Goal: Task Accomplishment & Management: Manage account settings

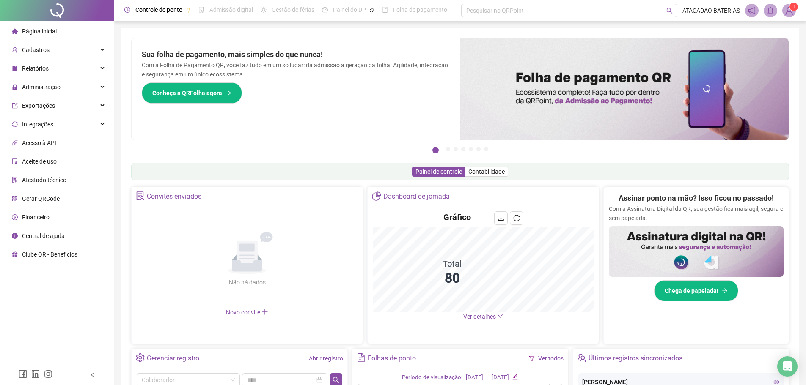
click at [469, 316] on span "Ver detalhes" at bounding box center [479, 317] width 33 height 7
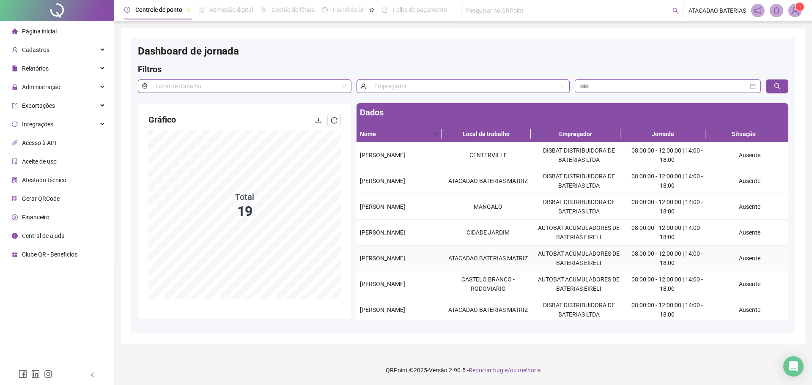
drag, startPoint x: 359, startPoint y: 250, endPoint x: 402, endPoint y: 261, distance: 43.9
click at [402, 261] on td "[PERSON_NAME]" at bounding box center [400, 259] width 86 height 26
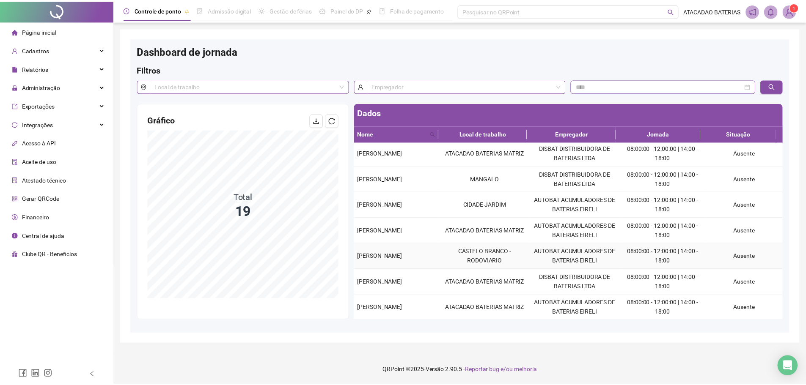
scroll to position [85, 0]
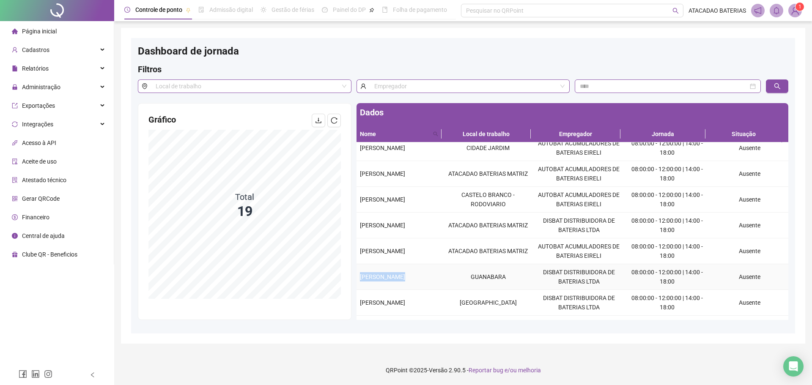
drag, startPoint x: 359, startPoint y: 274, endPoint x: 448, endPoint y: 276, distance: 89.7
click at [448, 276] on tr "IEGO NASCIMENTO [PERSON_NAME] DISBAT DISTRIBUIDORA DE BATERIAS LTDA 08:00:00 - …" at bounding box center [573, 277] width 432 height 26
copy span "[PERSON_NAME]"
drag, startPoint x: 359, startPoint y: 297, endPoint x: 410, endPoint y: 306, distance: 51.1
click at [410, 306] on td "[PERSON_NAME]" at bounding box center [400, 303] width 86 height 26
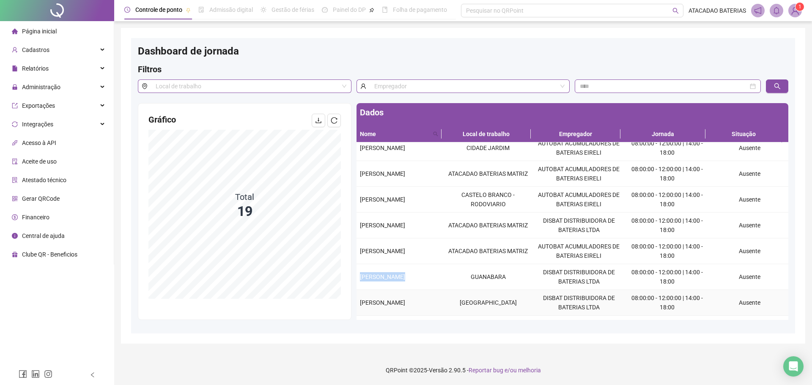
copy span "[PERSON_NAME]"
click at [100, 51] on div "Cadastros" at bounding box center [57, 49] width 110 height 17
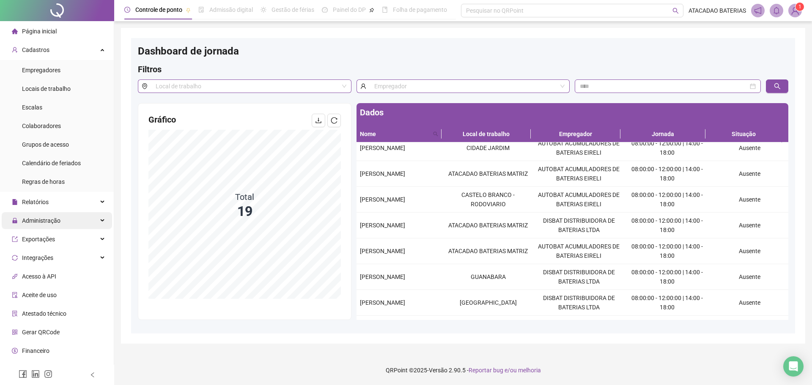
click at [76, 218] on div "Administração" at bounding box center [57, 220] width 110 height 17
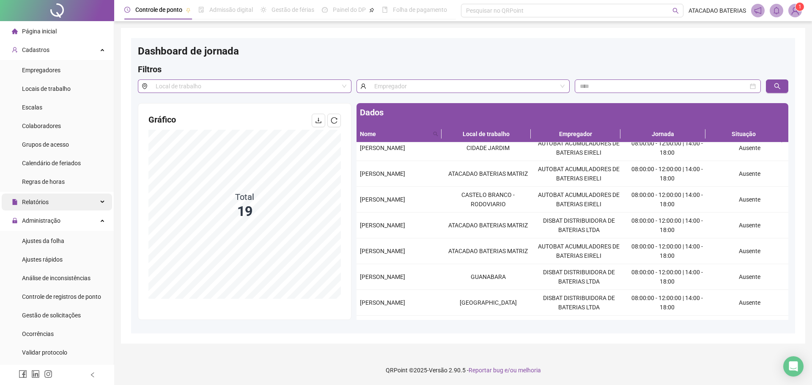
click at [54, 206] on div "Relatórios" at bounding box center [57, 202] width 110 height 17
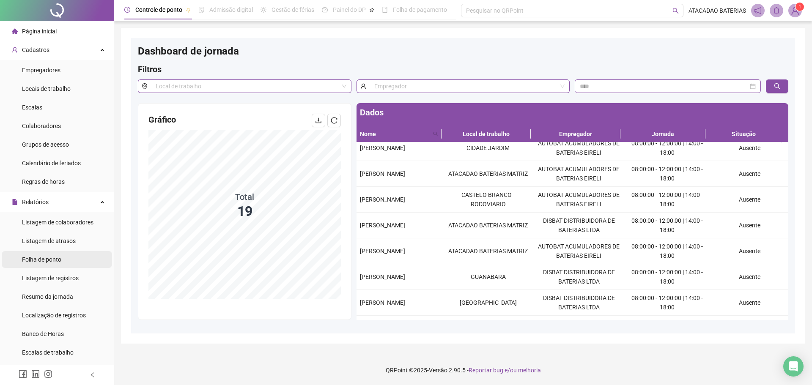
click at [70, 259] on li "Folha de ponto" at bounding box center [57, 259] width 110 height 17
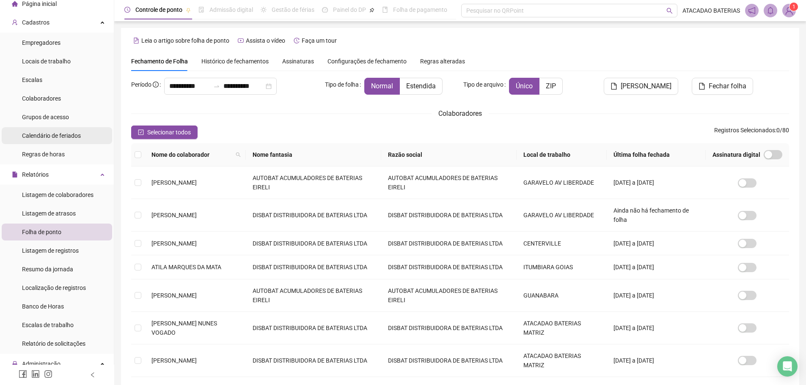
scroll to position [42, 0]
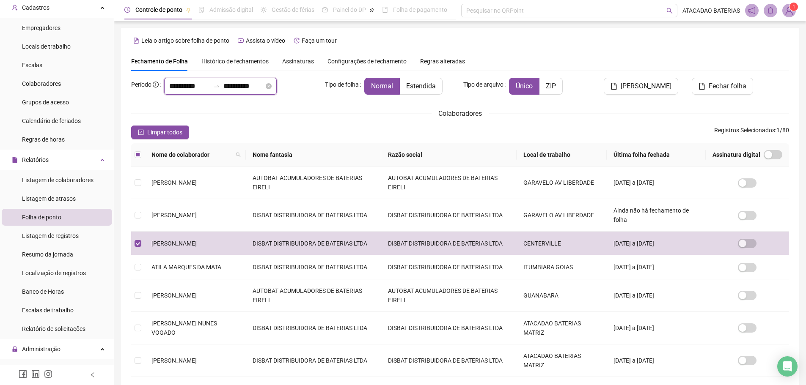
click at [191, 83] on input "**********" at bounding box center [189, 86] width 41 height 10
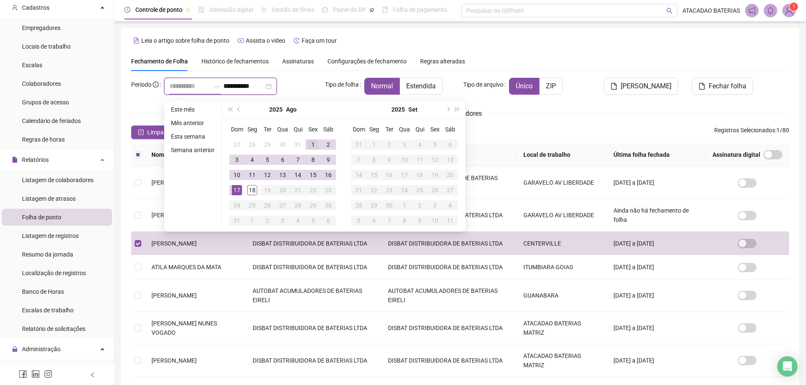
type input "**********"
click at [308, 140] on div "1" at bounding box center [313, 145] width 10 height 10
click at [255, 190] on div "18" at bounding box center [252, 190] width 10 height 10
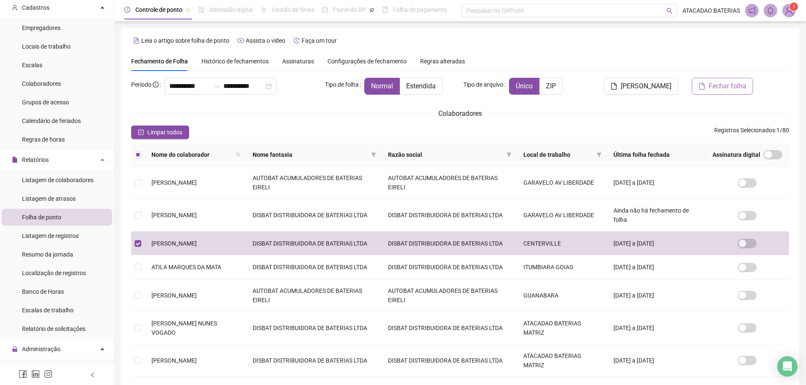
click at [727, 84] on span "Fechar folha" at bounding box center [728, 86] width 38 height 10
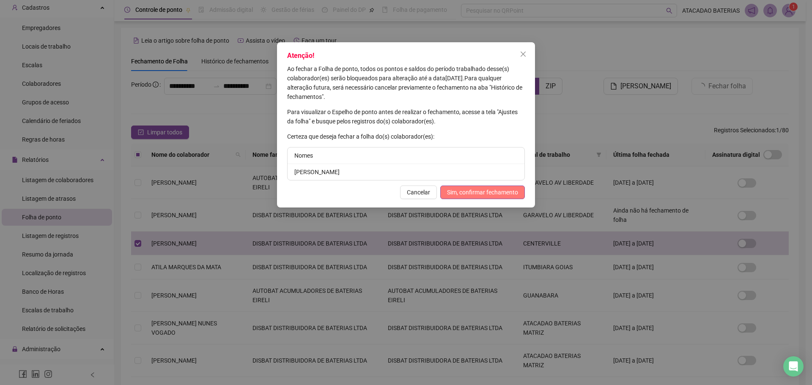
click at [516, 188] on span "Sim, confirmar fechamento" at bounding box center [482, 192] width 71 height 9
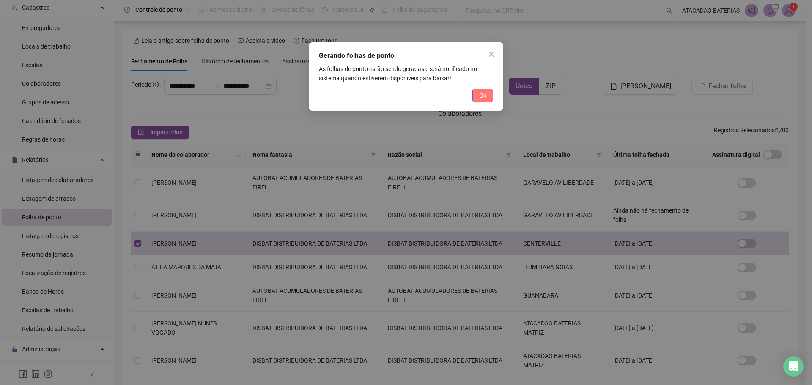
click at [473, 99] on button "Ok" at bounding box center [483, 96] width 21 height 14
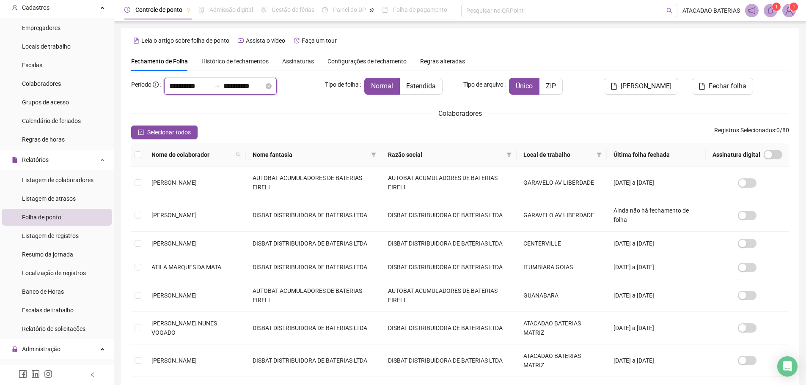
click at [250, 87] on input "**********" at bounding box center [243, 86] width 41 height 10
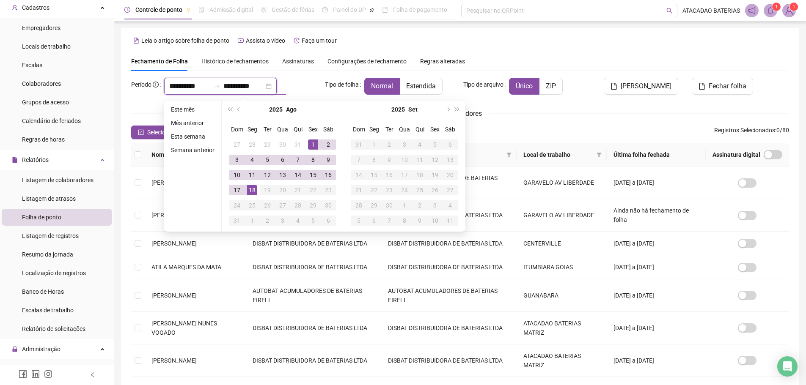
type input "**********"
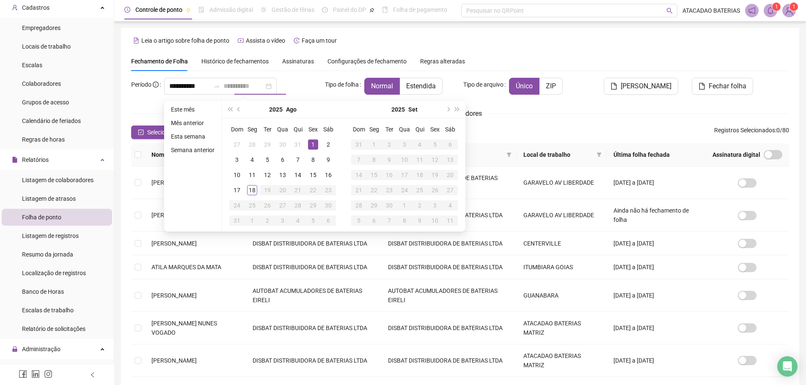
click at [311, 143] on div "1" at bounding box center [313, 145] width 10 height 10
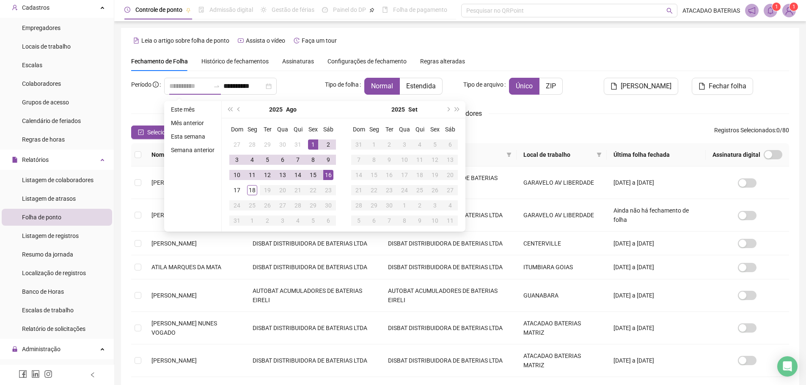
click at [330, 172] on div "16" at bounding box center [328, 175] width 10 height 10
type input "**********"
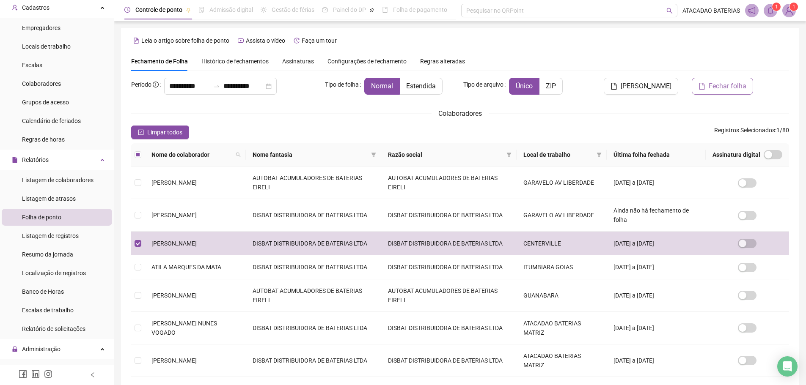
click at [722, 89] on span "Fechar folha" at bounding box center [728, 86] width 38 height 10
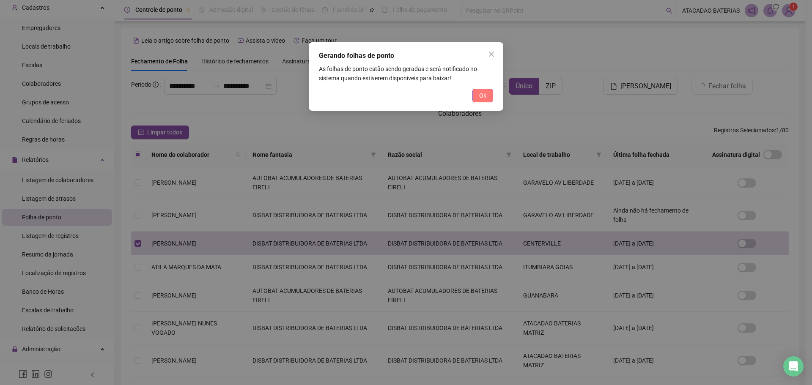
click at [481, 95] on span "Ok" at bounding box center [482, 95] width 7 height 9
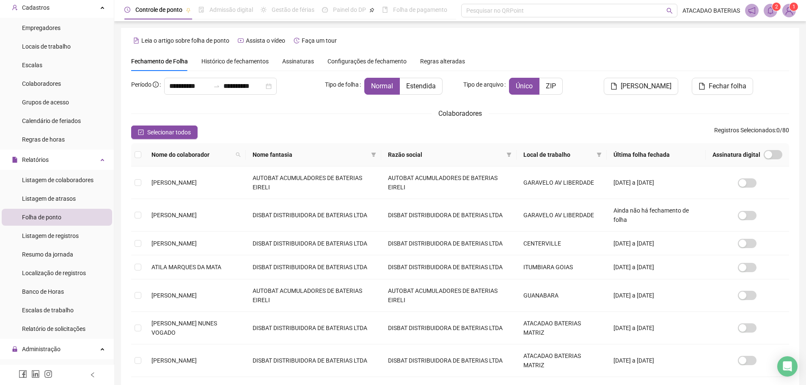
click at [774, 11] on span at bounding box center [771, 11] width 14 height 14
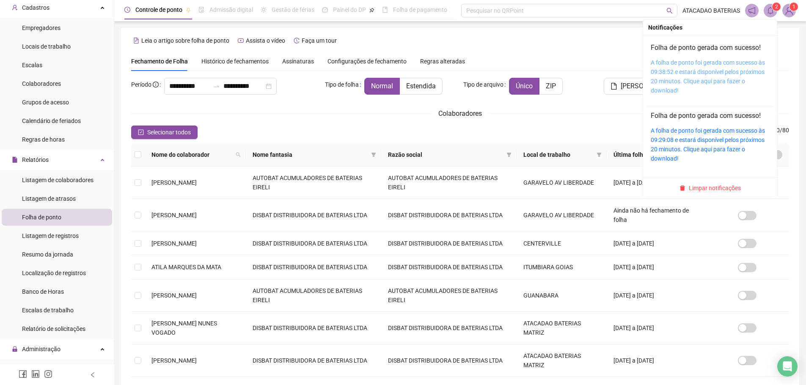
click at [730, 69] on link "A folha de ponto foi gerada com sucesso às 09:38:52 e estará disponível pelos p…" at bounding box center [708, 76] width 114 height 35
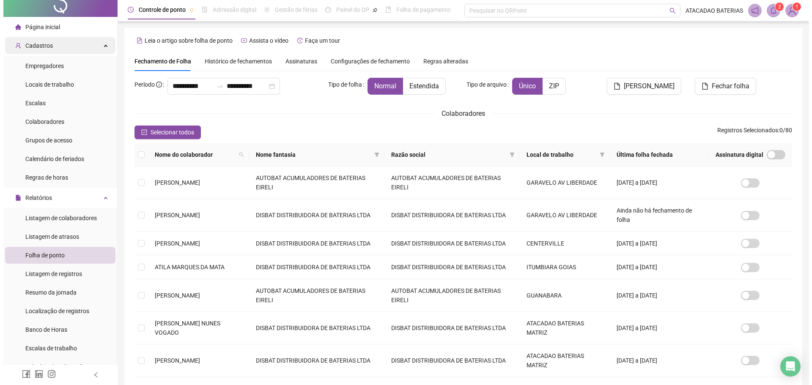
scroll to position [0, 0]
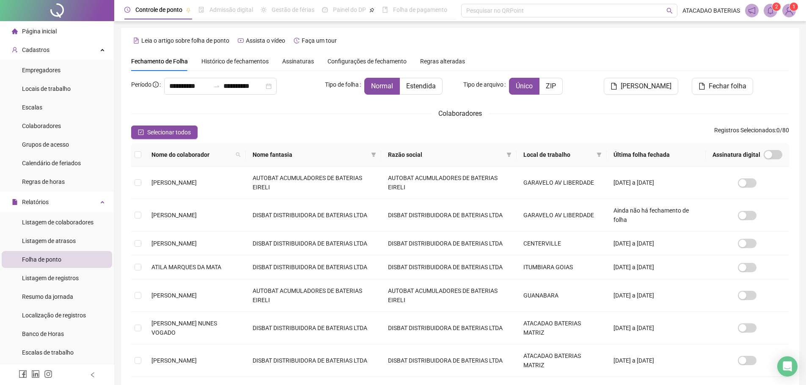
click at [38, 28] on span "Página inicial" at bounding box center [39, 31] width 35 height 7
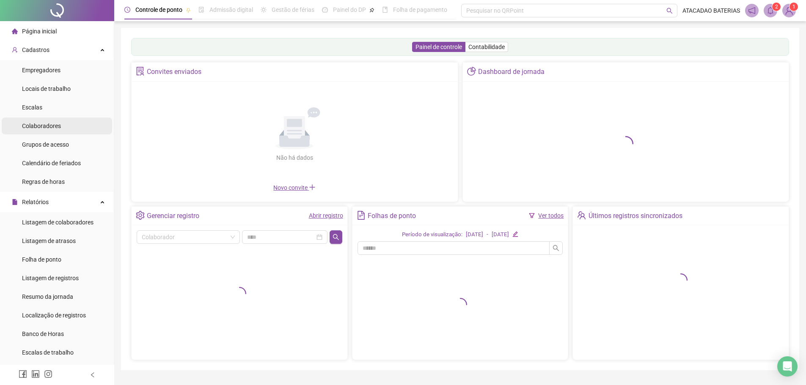
click at [47, 129] on span "Colaboradores" at bounding box center [41, 126] width 39 height 7
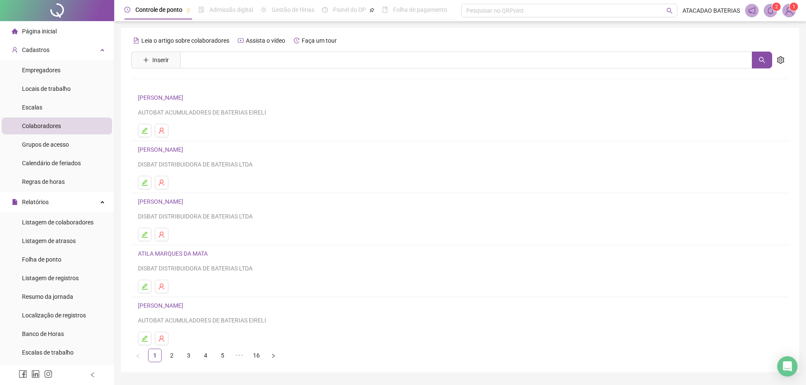
click at [186, 201] on link "[PERSON_NAME]" at bounding box center [162, 201] width 48 height 7
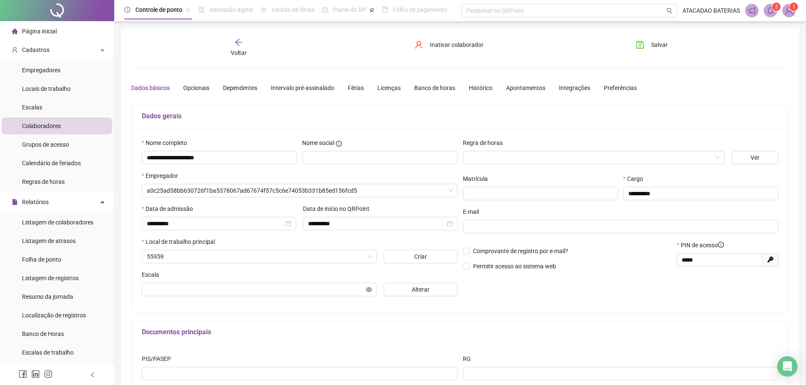
type input "**********"
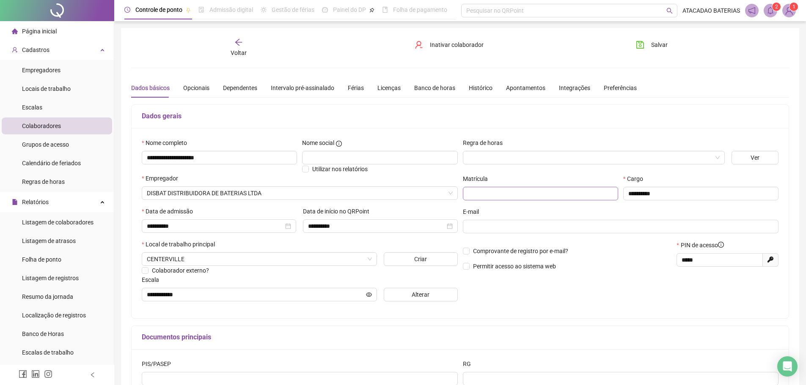
click at [457, 49] on span "Inativar colaborador" at bounding box center [457, 44] width 54 height 9
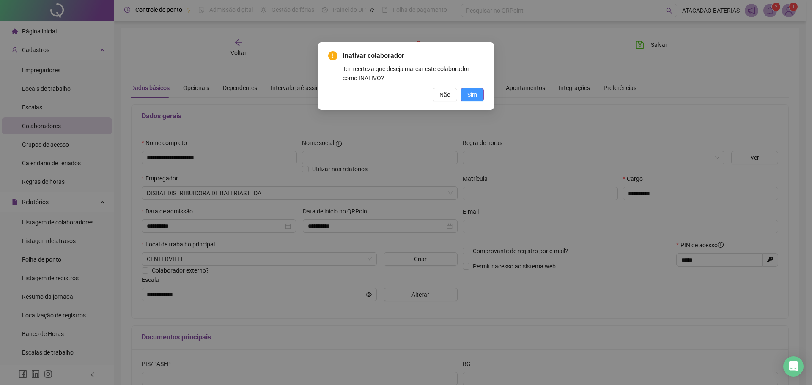
click at [472, 92] on span "Sim" at bounding box center [473, 94] width 10 height 9
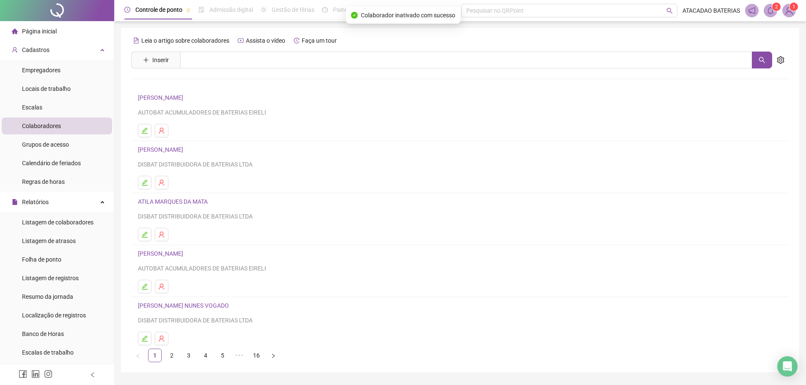
click at [50, 32] on span "Página inicial" at bounding box center [39, 31] width 35 height 7
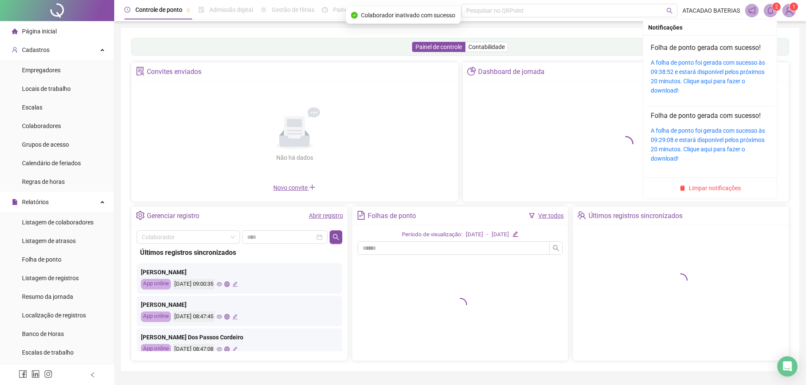
click at [770, 11] on icon "bell" at bounding box center [771, 11] width 8 height 8
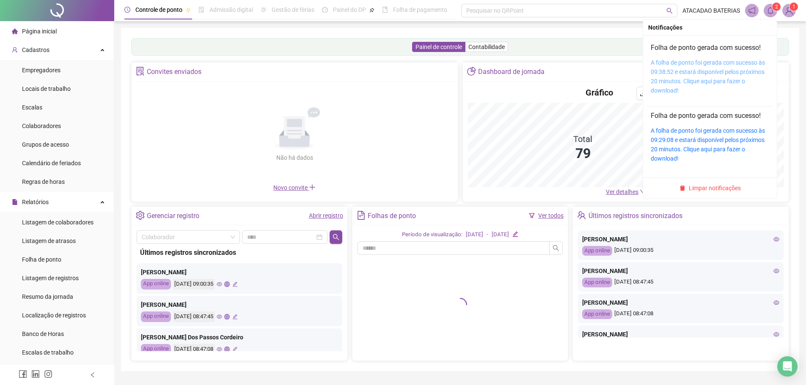
click at [672, 74] on link "A folha de ponto foi gerada com sucesso às 09:38:52 e estará disponível pelos p…" at bounding box center [708, 76] width 114 height 35
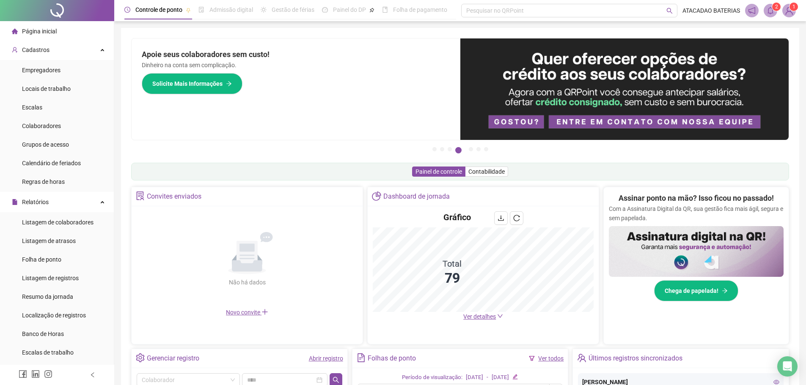
click at [484, 315] on span "Ver detalhes" at bounding box center [479, 317] width 33 height 7
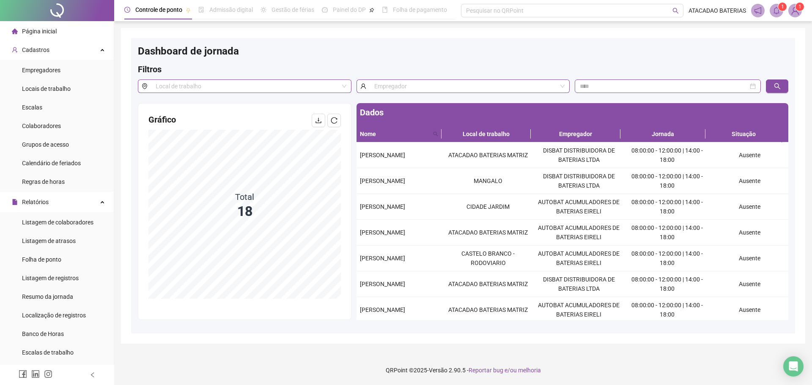
click at [341, 120] on div "Gráfico Total 18" at bounding box center [244, 207] width 213 height 206
click at [336, 119] on icon "reload" at bounding box center [334, 120] width 7 height 7
